Goal: Task Accomplishment & Management: Manage account settings

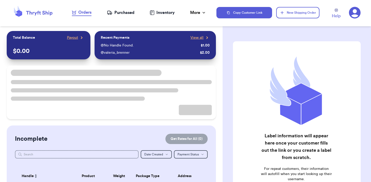
click at [354, 13] on icon at bounding box center [355, 13] width 12 height 12
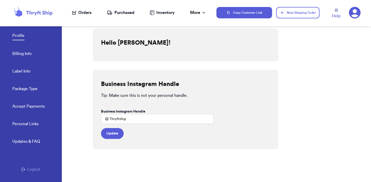
click at [20, 72] on link "Label Info" at bounding box center [21, 71] width 18 height 7
select select "GA"
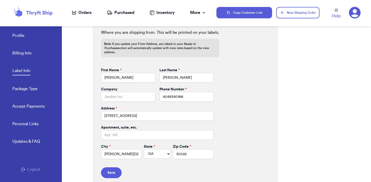
scroll to position [233, 0]
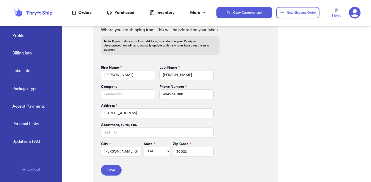
drag, startPoint x: 18, startPoint y: 44, endPoint x: 23, endPoint y: 49, distance: 7.5
click at [18, 44] on div "Profile Billing Info Label Info Package Type Accept Payments" at bounding box center [37, 69] width 50 height 103
click at [24, 51] on link "Billing Info" at bounding box center [21, 53] width 19 height 7
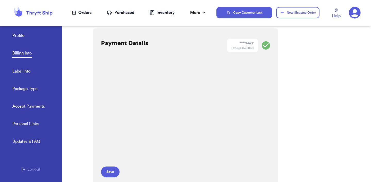
click at [22, 39] on link "Profile" at bounding box center [18, 35] width 12 height 7
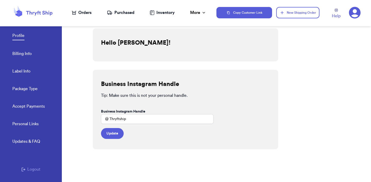
click at [21, 90] on link "Package Type" at bounding box center [24, 89] width 25 height 7
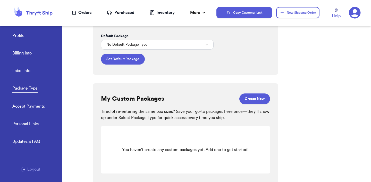
scroll to position [42, 0]
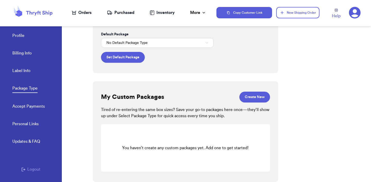
click at [23, 68] on link "Label Info" at bounding box center [21, 71] width 18 height 7
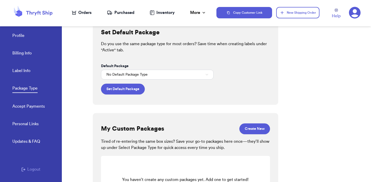
select select "GA"
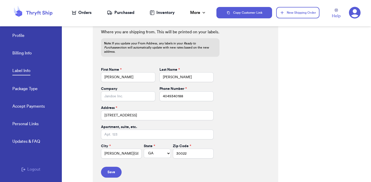
scroll to position [233, 0]
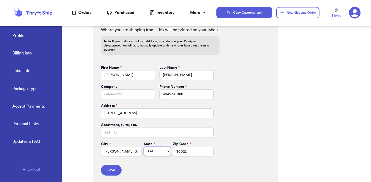
click at [156, 151] on select "AL AK AZ AR CA CO CT DE DC FL GA HI ID IL IN IA KS KY LA ME MD MA MI MN MS MO M…" at bounding box center [157, 150] width 27 height 9
